Goal: Task Accomplishment & Management: Use online tool/utility

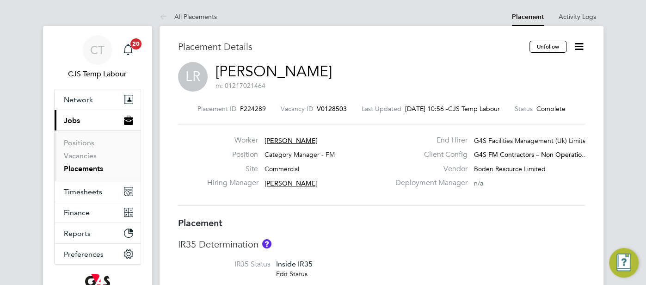
click at [91, 166] on link "Placements" at bounding box center [83, 168] width 39 height 9
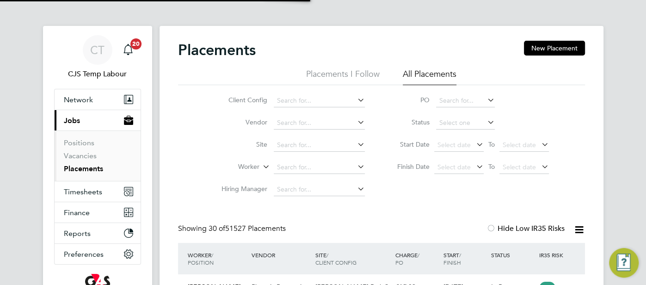
scroll to position [35, 80]
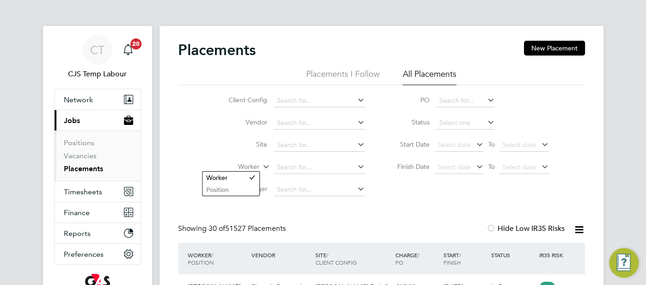
click at [261, 167] on icon at bounding box center [261, 164] width 0 height 8
click at [250, 184] on li "Position" at bounding box center [231, 190] width 57 height 12
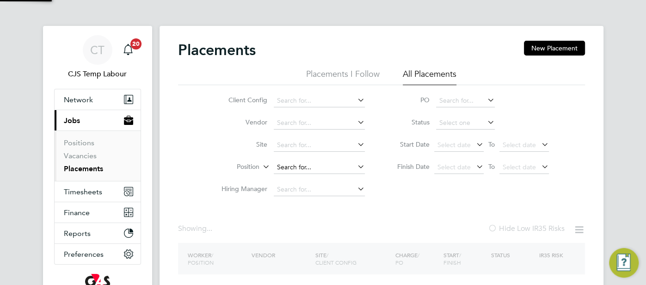
click at [297, 170] on input at bounding box center [319, 167] width 91 height 13
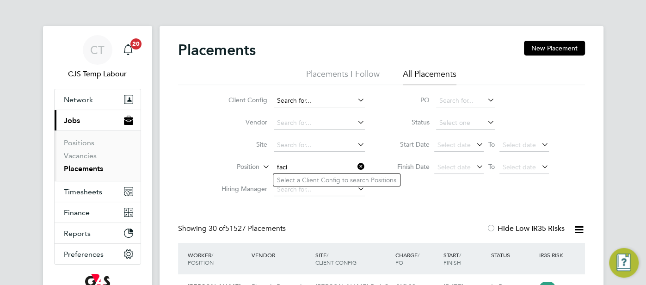
type input "faci"
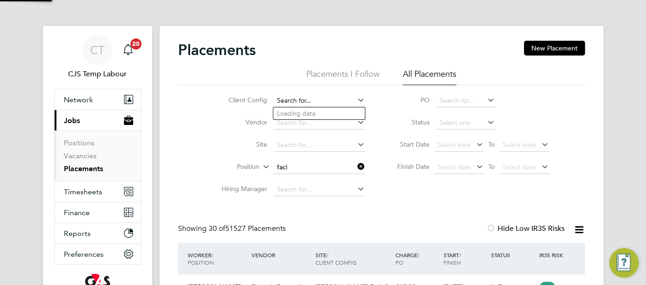
click at [274, 102] on input at bounding box center [319, 100] width 91 height 13
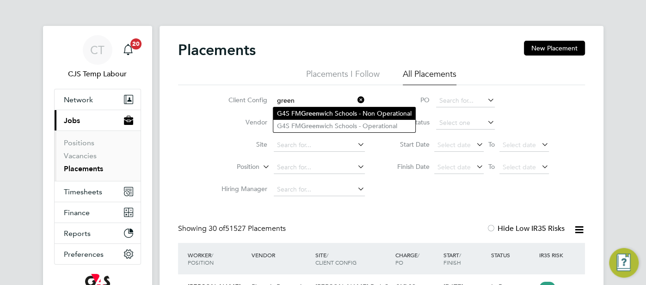
click at [321, 116] on li "G4S FM Green wich Schools - Non Operational" at bounding box center [344, 113] width 142 height 12
type input "G4S FM Greenwich Schools - Non Operational"
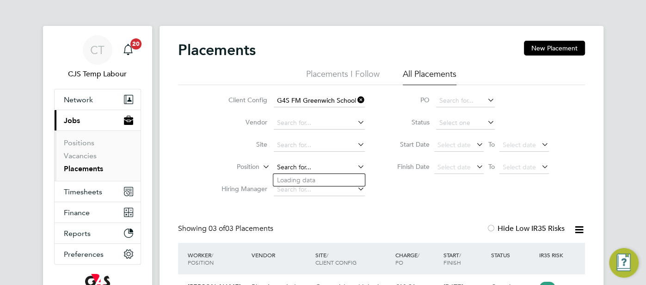
click at [303, 165] on input at bounding box center [319, 167] width 91 height 13
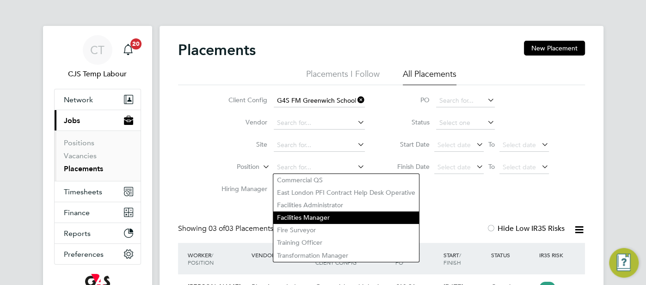
click at [319, 216] on li "Facilities Manager" at bounding box center [346, 217] width 146 height 12
type input "Facilities Manager"
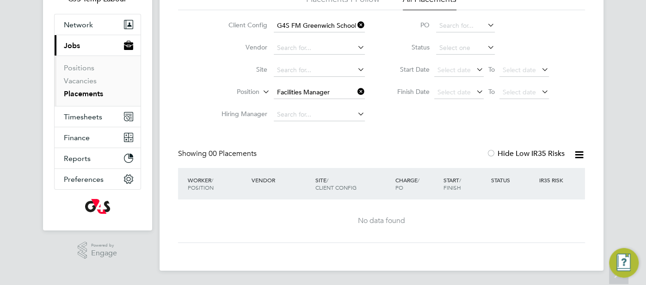
click at [356, 24] on icon at bounding box center [356, 25] width 0 height 13
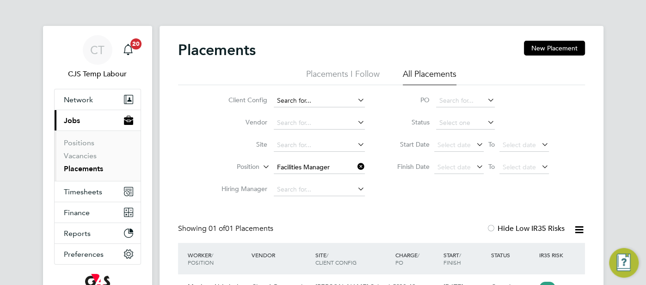
click at [329, 95] on input at bounding box center [319, 100] width 91 height 13
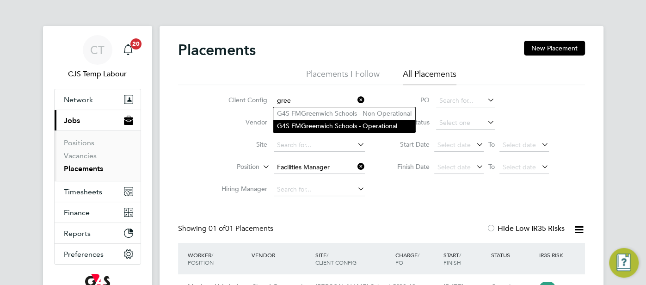
click at [359, 125] on li "G4S FM Gree nwich Schools - Operational" at bounding box center [344, 126] width 142 height 12
type input "G4S FM Greenwich Schools - Operational"
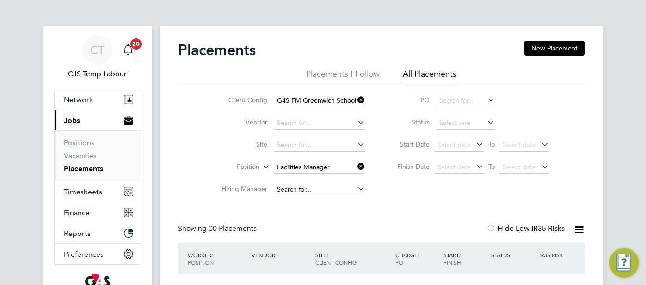
click at [338, 189] on input at bounding box center [319, 189] width 91 height 13
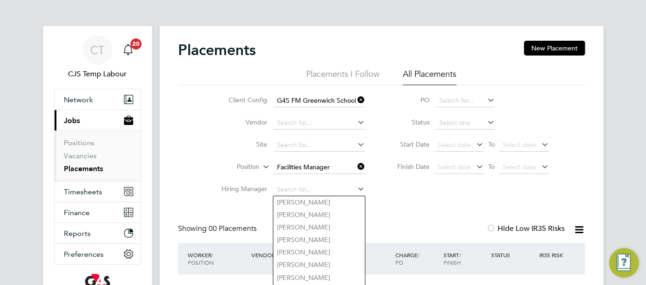
click at [380, 183] on div "Client Config G4S FM [GEOGRAPHIC_DATA] - Operational Vendor Site Position Facil…" at bounding box center [381, 143] width 407 height 116
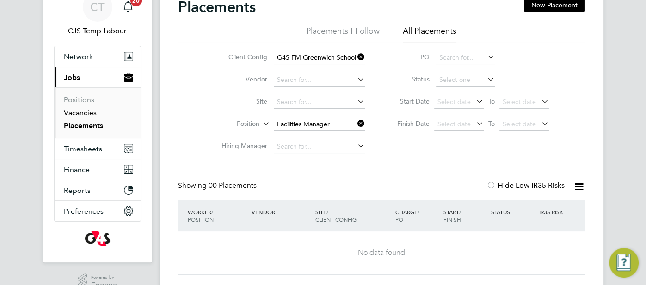
click at [74, 113] on link "Vacancies" at bounding box center [80, 112] width 33 height 9
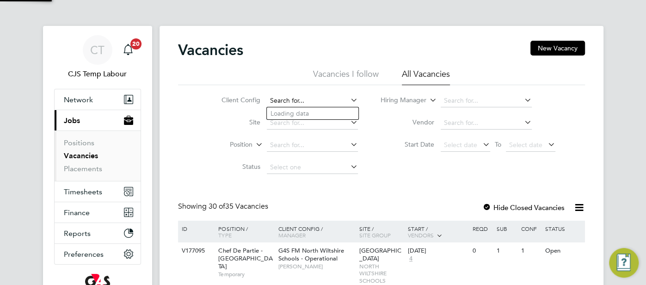
click at [297, 100] on input at bounding box center [312, 100] width 91 height 13
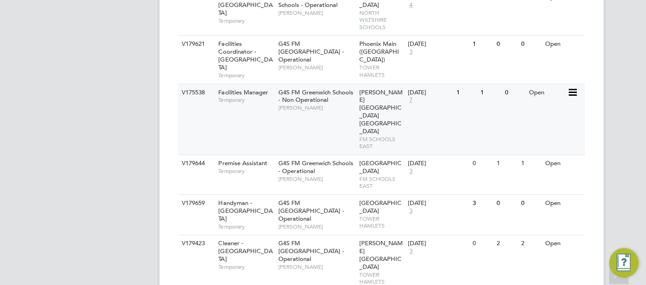
click at [544, 111] on div "V175538 Facilities Manager Temporary G4S FM [GEOGRAPHIC_DATA] - Non Operational…" at bounding box center [381, 119] width 407 height 71
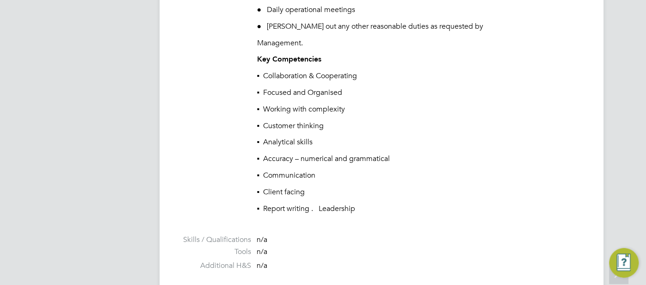
scroll to position [1340, 0]
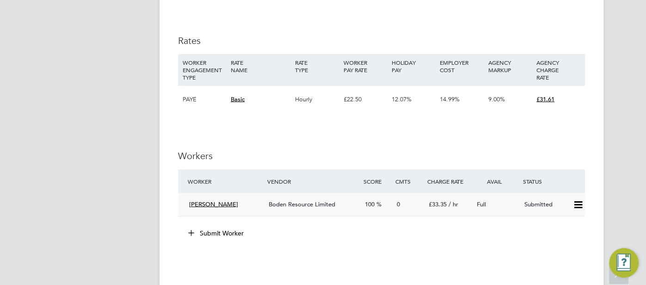
click at [487, 211] on div "Full" at bounding box center [497, 204] width 48 height 15
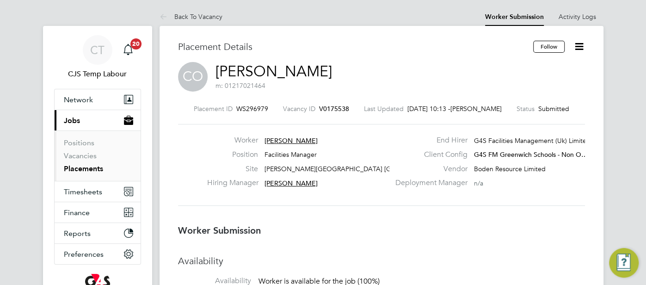
click at [306, 74] on link "Christopher Ohanians" at bounding box center [274, 71] width 117 height 18
click at [276, 69] on link "Christopher Ohanians" at bounding box center [274, 71] width 117 height 18
drag, startPoint x: 265, startPoint y: 107, endPoint x: 232, endPoint y: 111, distance: 33.1
click at [232, 111] on div "Placement ID WS296979" at bounding box center [231, 109] width 74 height 8
copy div "WS296979"
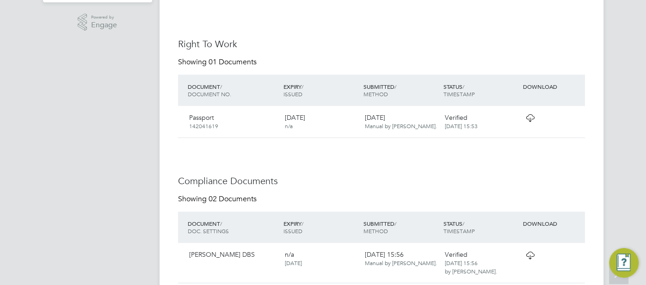
scroll to position [399, 0]
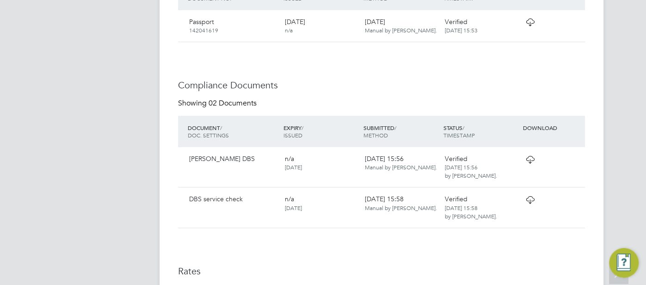
click at [531, 21] on icon at bounding box center [531, 22] width 12 height 7
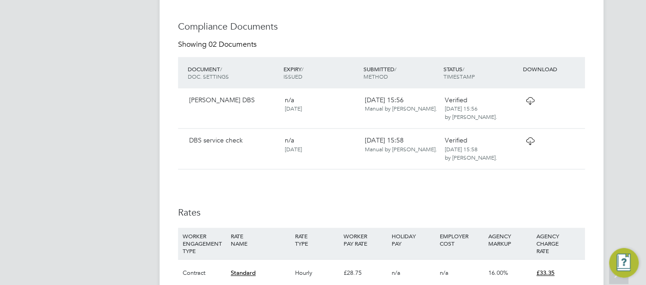
scroll to position [499, 0]
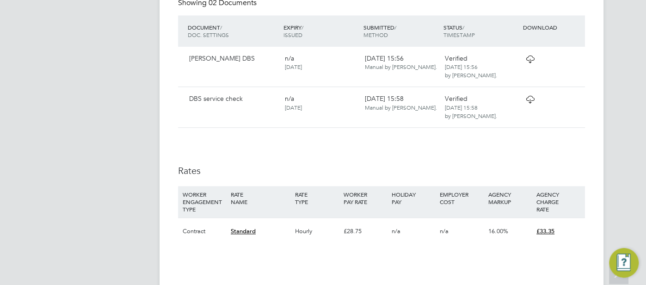
drag, startPoint x: 508, startPoint y: 68, endPoint x: 504, endPoint y: 74, distance: 7.2
click at [507, 70] on div "Verified 01 Sep 2025, 15:56 by Eleanor Porter." at bounding box center [481, 66] width 80 height 33
click at [525, 62] on icon at bounding box center [531, 59] width 12 height 7
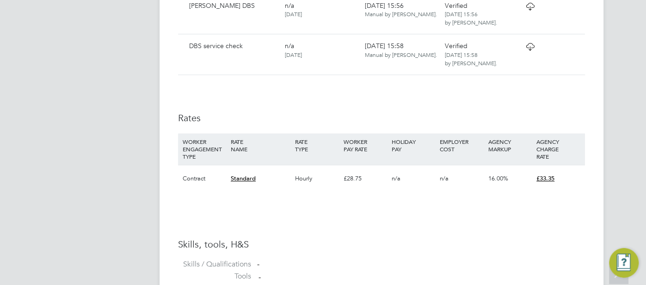
scroll to position [459, 0]
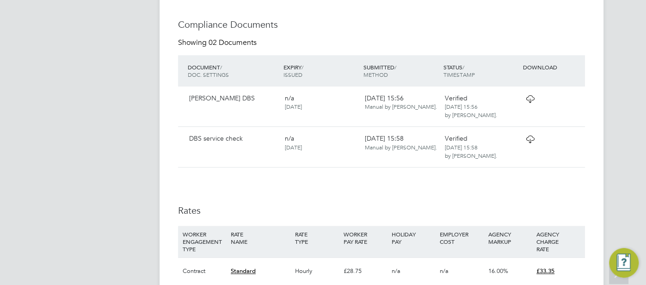
click at [507, 144] on div "Verified 01 Sep 2025, 15:58 by Eleanor Porter." at bounding box center [481, 146] width 80 height 33
click at [525, 143] on icon at bounding box center [531, 139] width 12 height 7
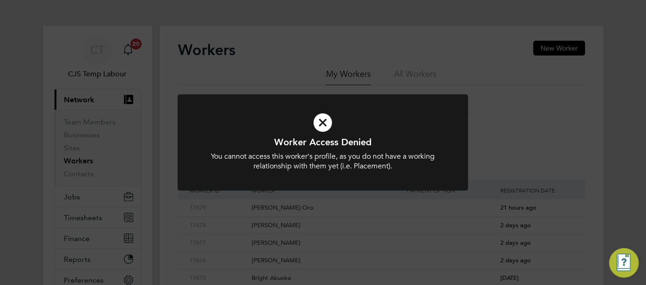
click at [324, 122] on icon at bounding box center [323, 123] width 241 height 36
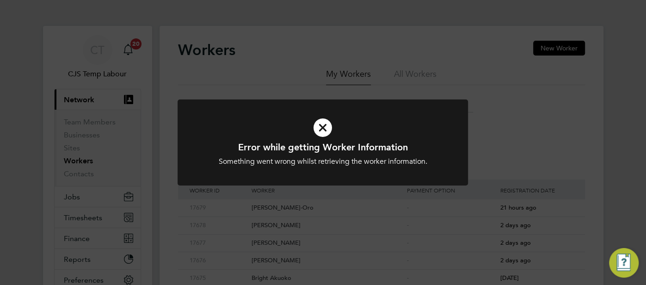
click at [319, 129] on icon at bounding box center [323, 128] width 241 height 36
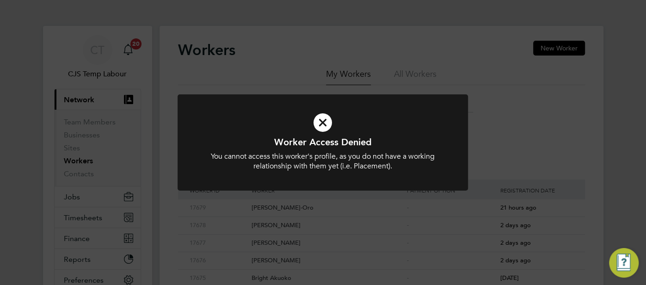
click at [323, 122] on icon at bounding box center [323, 123] width 241 height 36
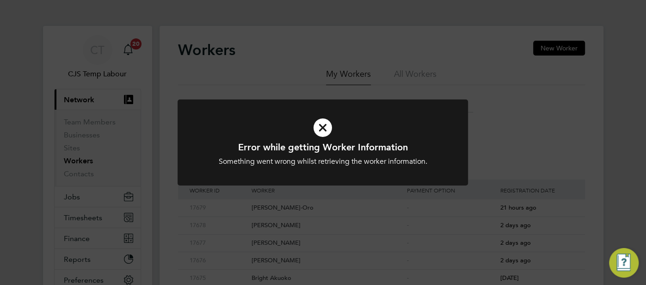
click at [323, 122] on icon at bounding box center [323, 128] width 241 height 36
